Goal: Transaction & Acquisition: Purchase product/service

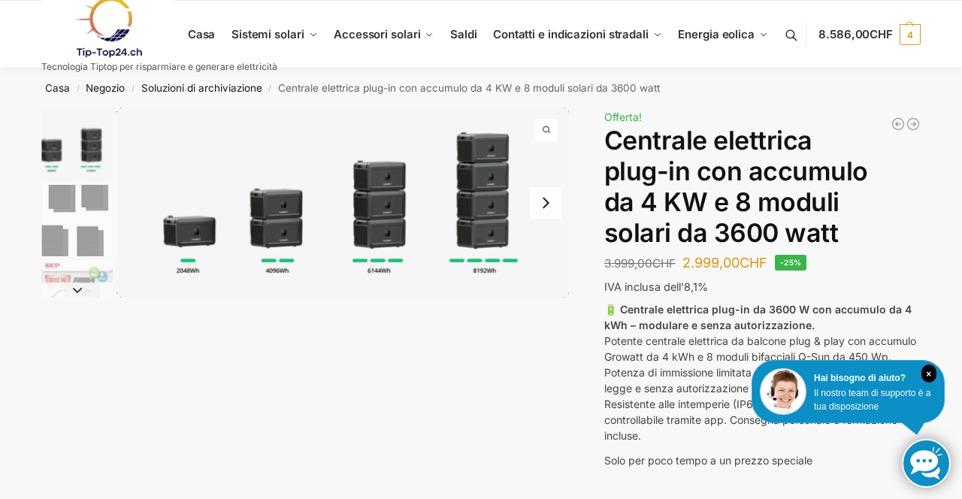
click at [65, 292] on button "Diapositiva successiva" at bounding box center [76, 290] width 71 height 15
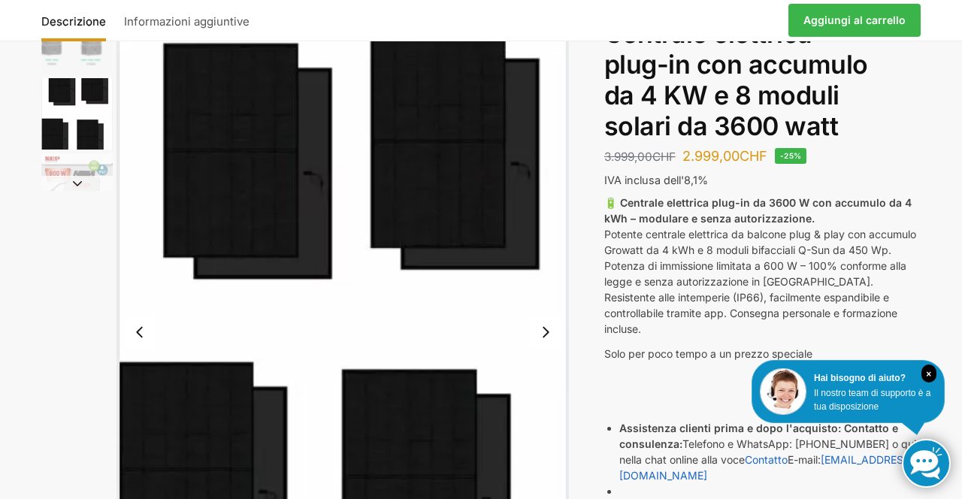
scroll to position [126, 0]
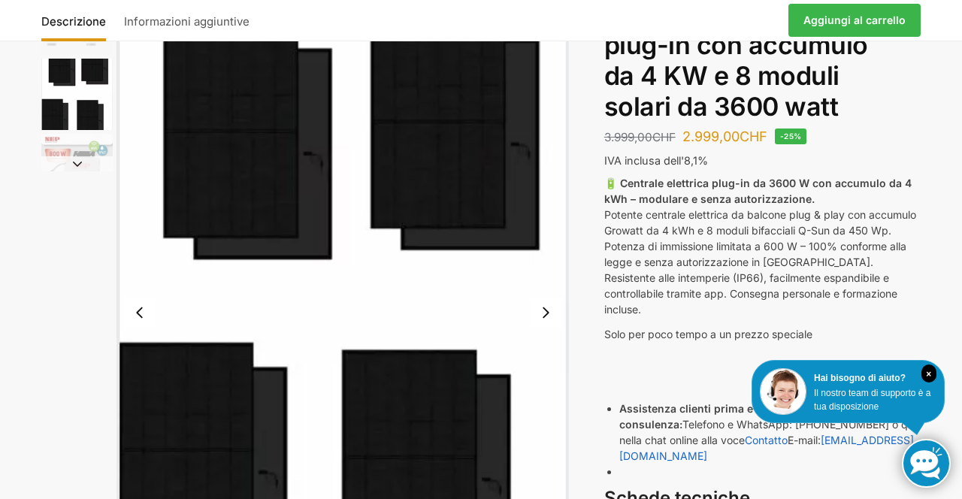
click at [77, 159] on button "Diapositiva successiva" at bounding box center [76, 163] width 71 height 15
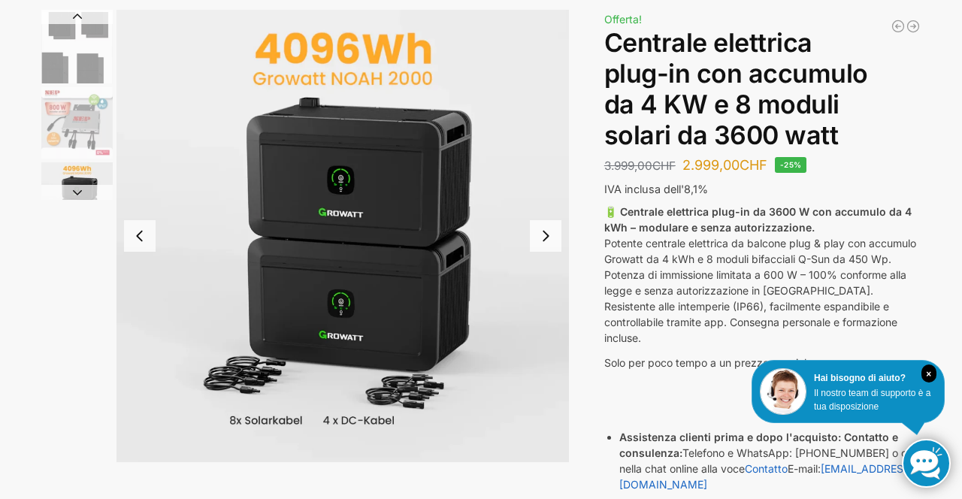
scroll to position [99, 0]
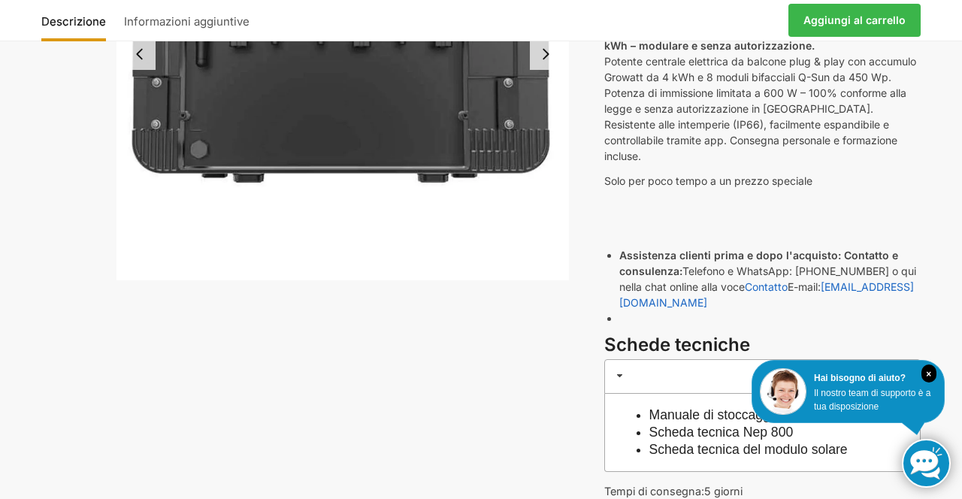
scroll to position [284, 0]
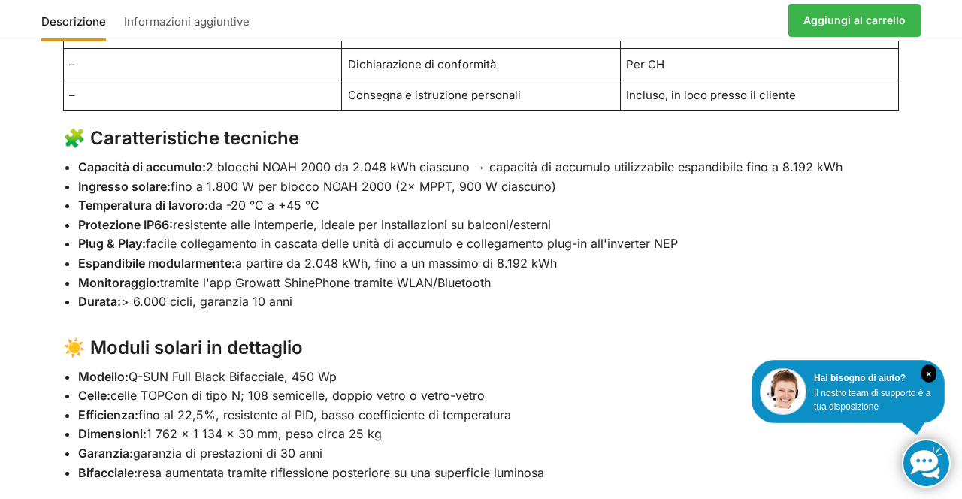
scroll to position [1373, 0]
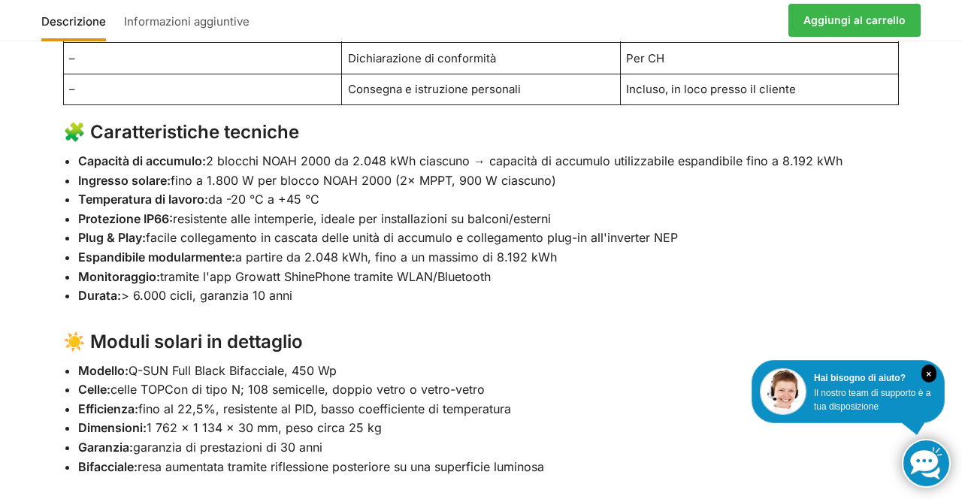
click at [930, 252] on div "🔋 Stazione elettrica plug-in “Plug & Play” – accumulo da 4 kWh, moduli solari d…" at bounding box center [481, 483] width 899 height 1780
click at [941, 315] on div "Descrizione Informazioni aggiuntive 🔋 Stazione elettrica plug-in “Plug & Play” …" at bounding box center [481, 471] width 962 height 1866
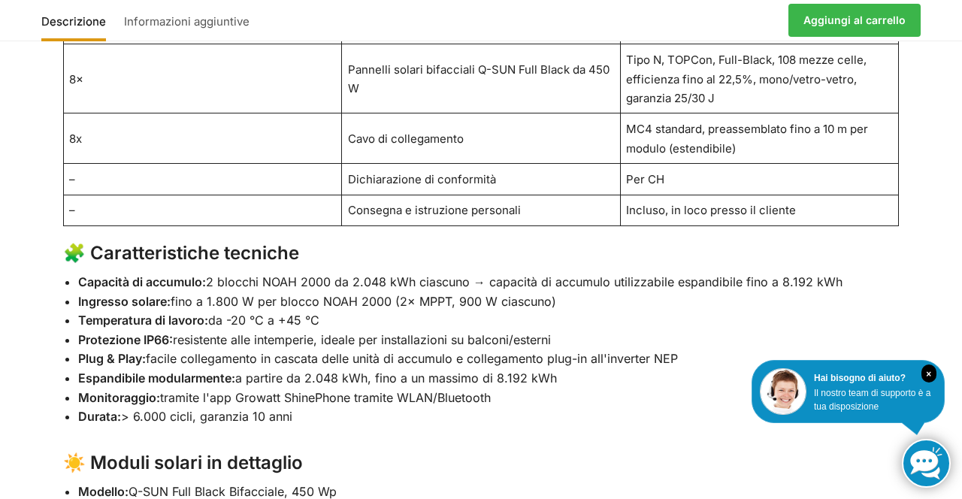
scroll to position [1236, 0]
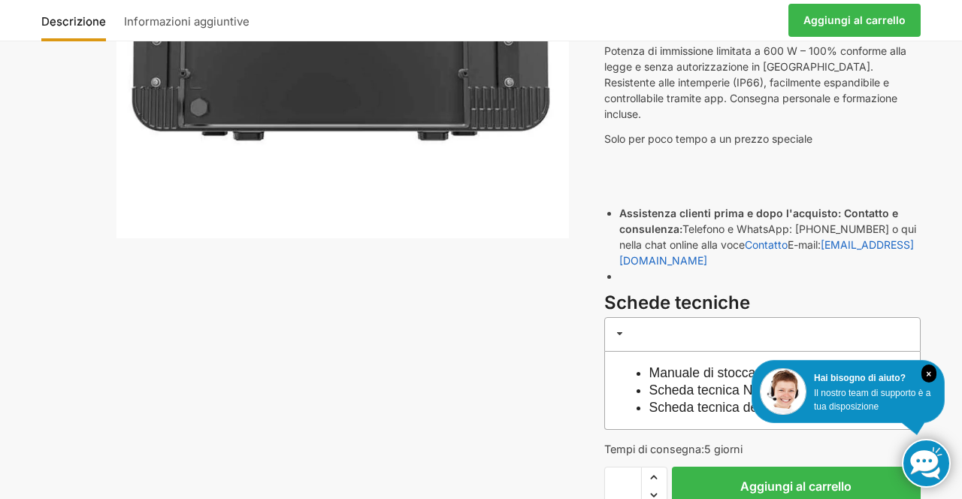
scroll to position [0, 0]
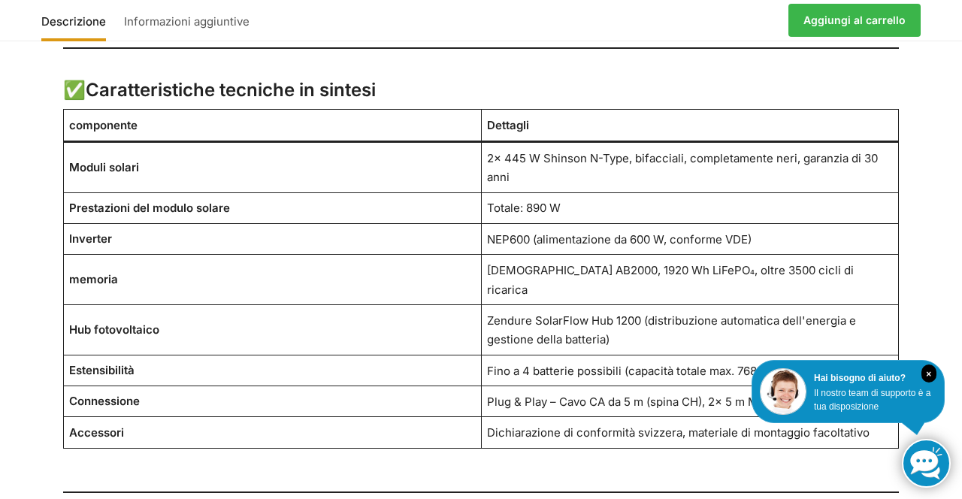
scroll to position [1208, 0]
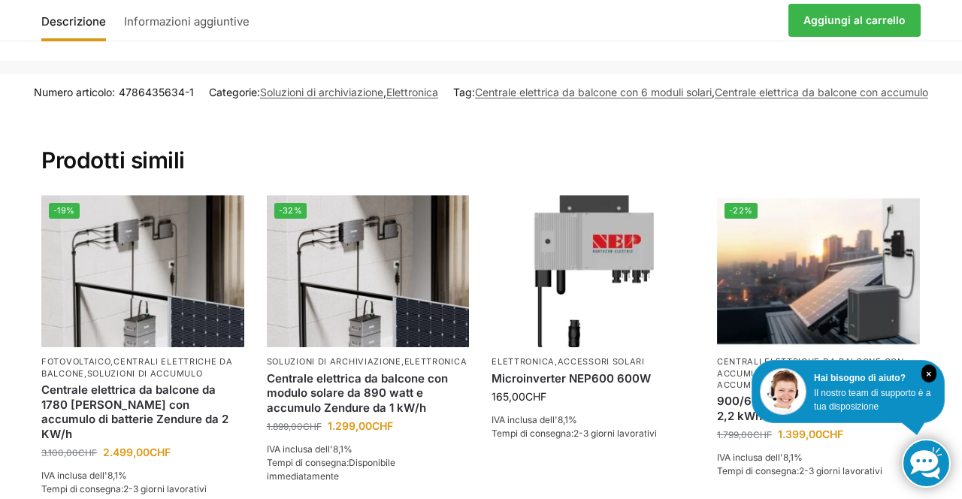
scroll to position [2751, 0]
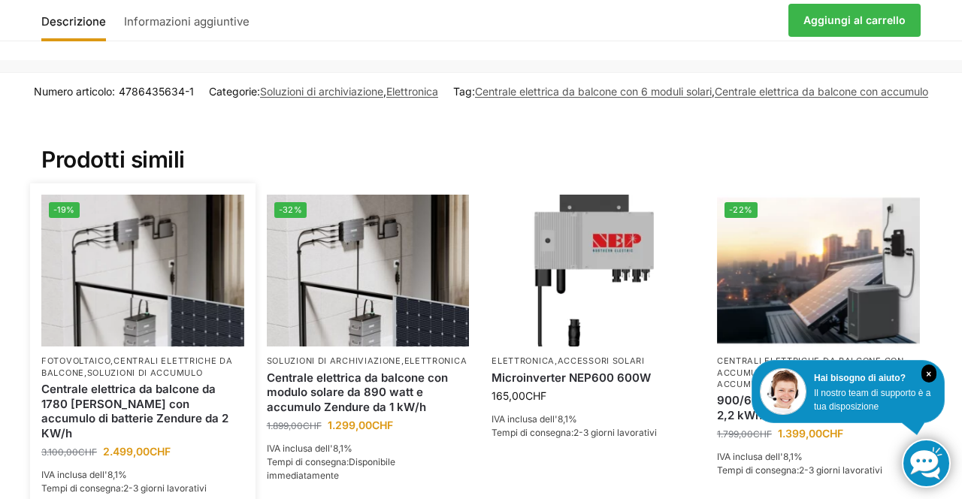
click at [194, 251] on img at bounding box center [142, 271] width 203 height 152
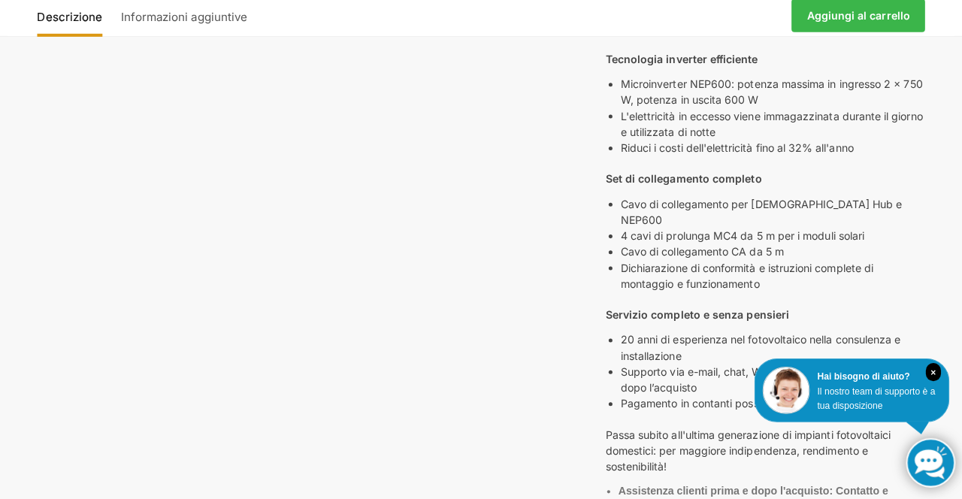
scroll to position [696, 0]
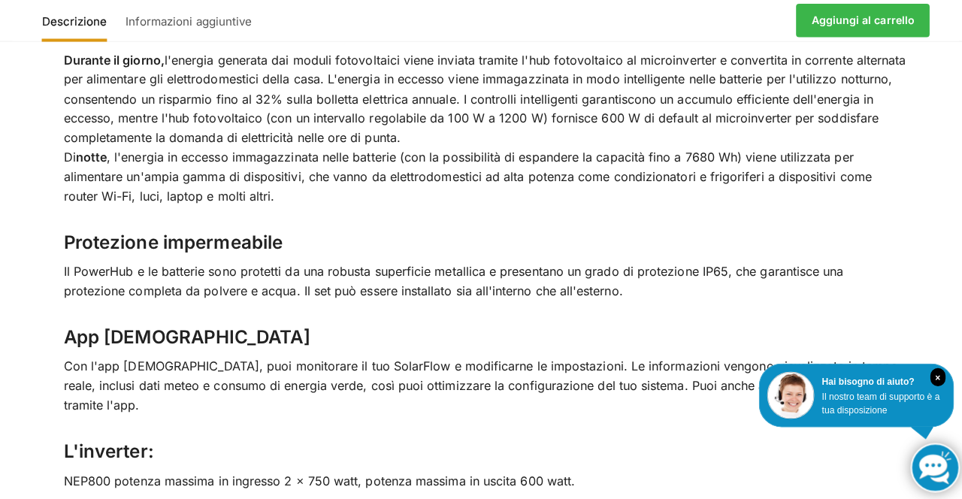
scroll to position [2811, 0]
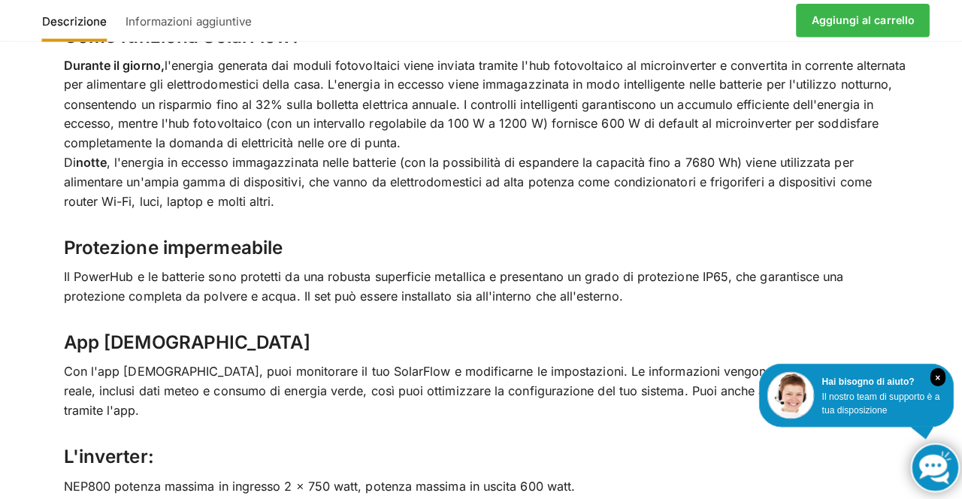
click at [863, 26] on font "Aggiungi al carrello" at bounding box center [855, 20] width 102 height 13
